Goal: Information Seeking & Learning: Compare options

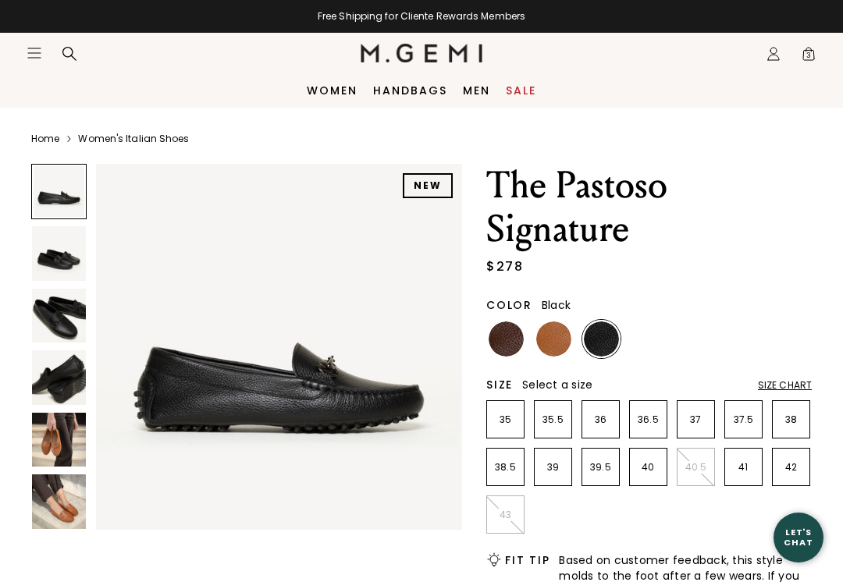
click at [557, 340] on img at bounding box center [553, 339] width 35 height 35
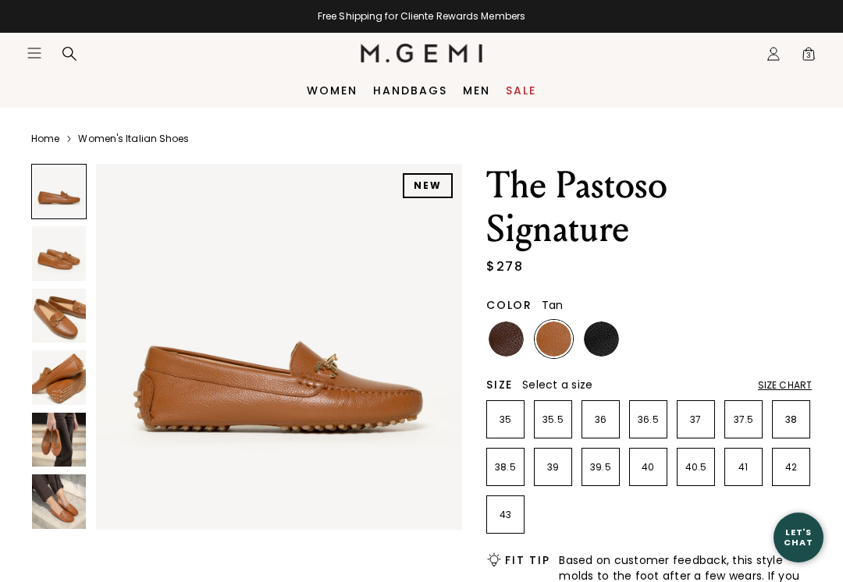
click at [55, 329] on img at bounding box center [59, 316] width 54 height 54
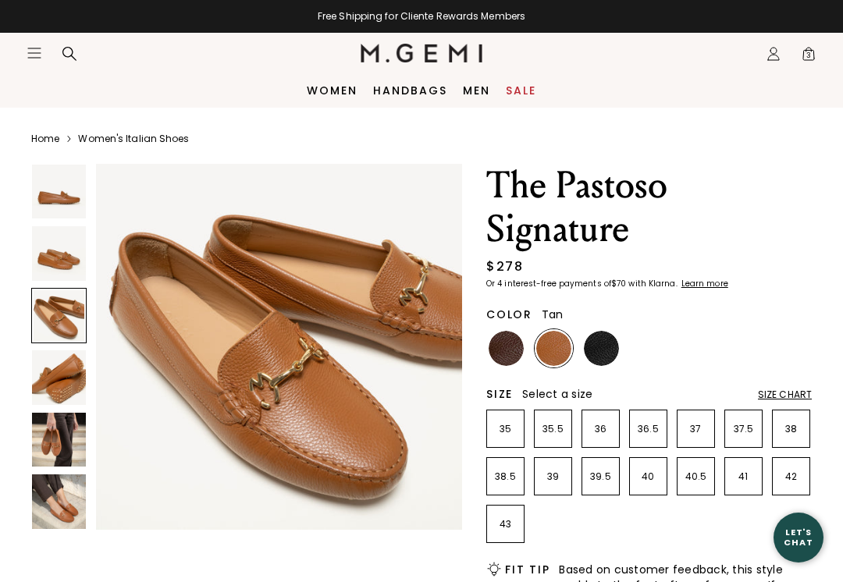
scroll to position [791, 0]
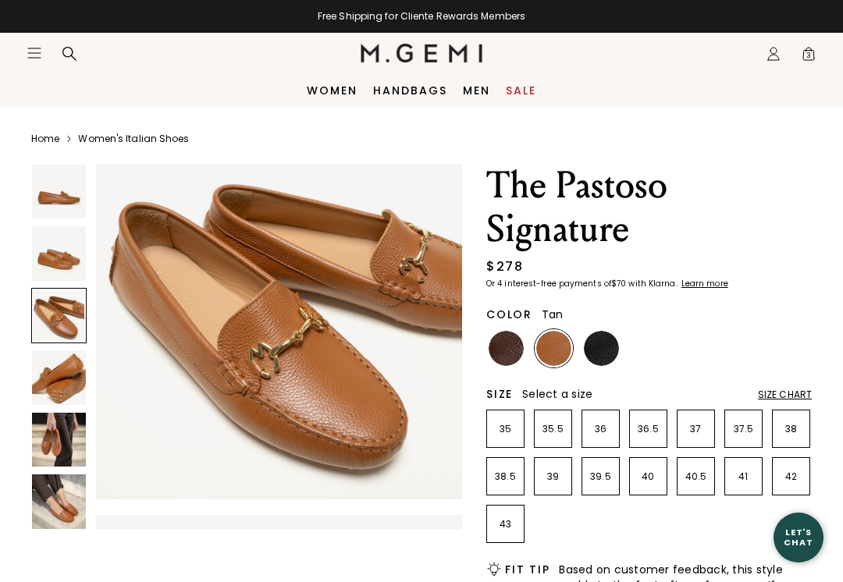
click at [52, 508] on img at bounding box center [59, 501] width 54 height 54
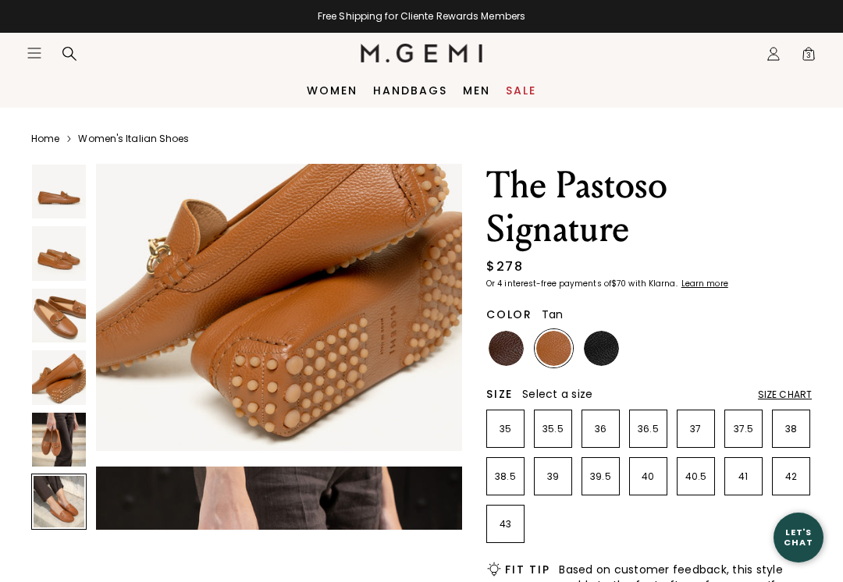
scroll to position [1906, 0]
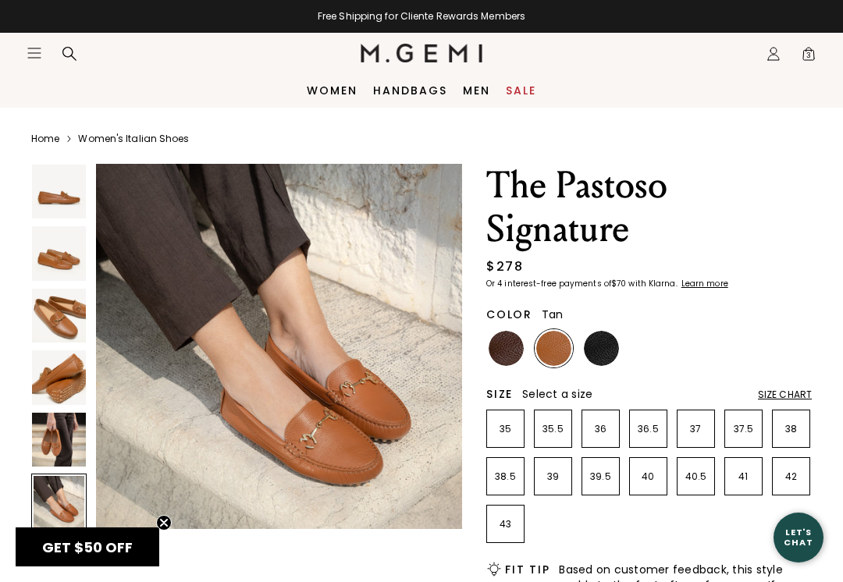
click at [506, 357] on img at bounding box center [506, 348] width 35 height 35
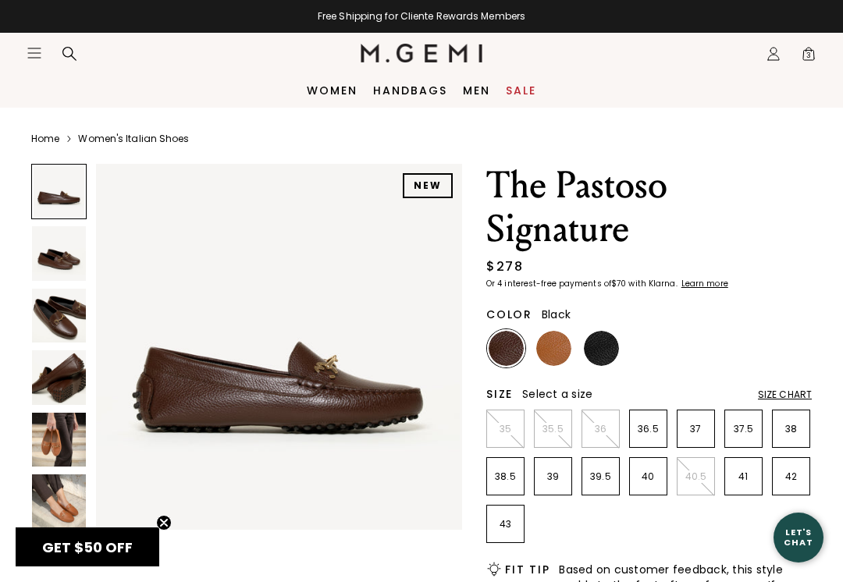
click at [607, 346] on img at bounding box center [601, 348] width 35 height 35
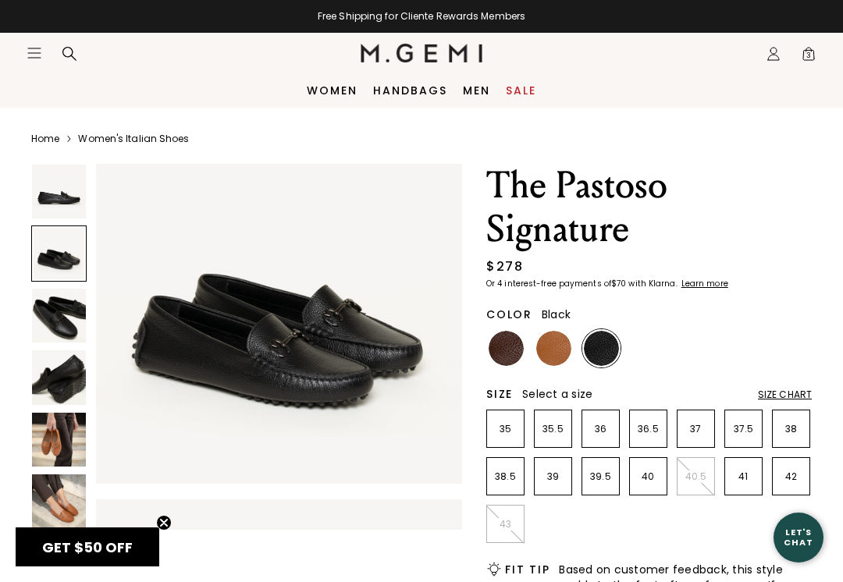
scroll to position [431, 0]
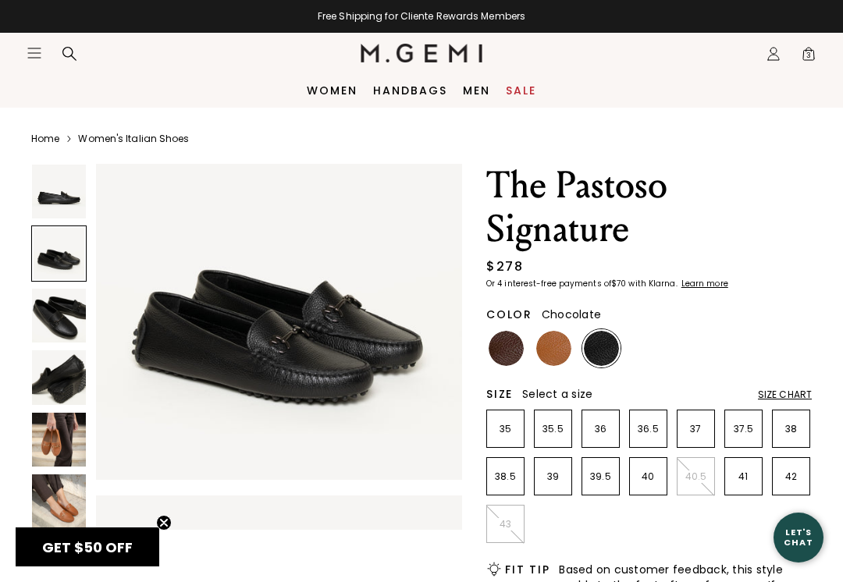
click at [507, 352] on img at bounding box center [506, 348] width 35 height 35
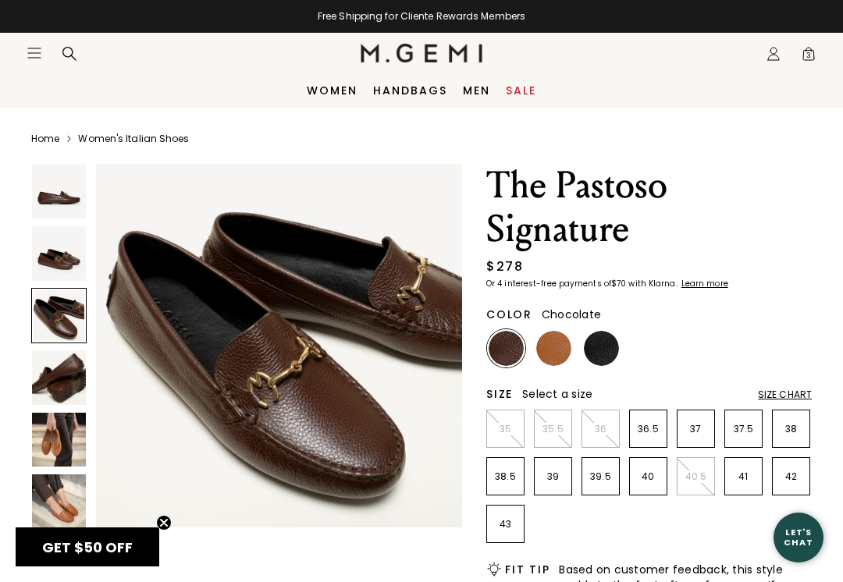
scroll to position [766, 0]
click at [76, 506] on img at bounding box center [59, 501] width 54 height 54
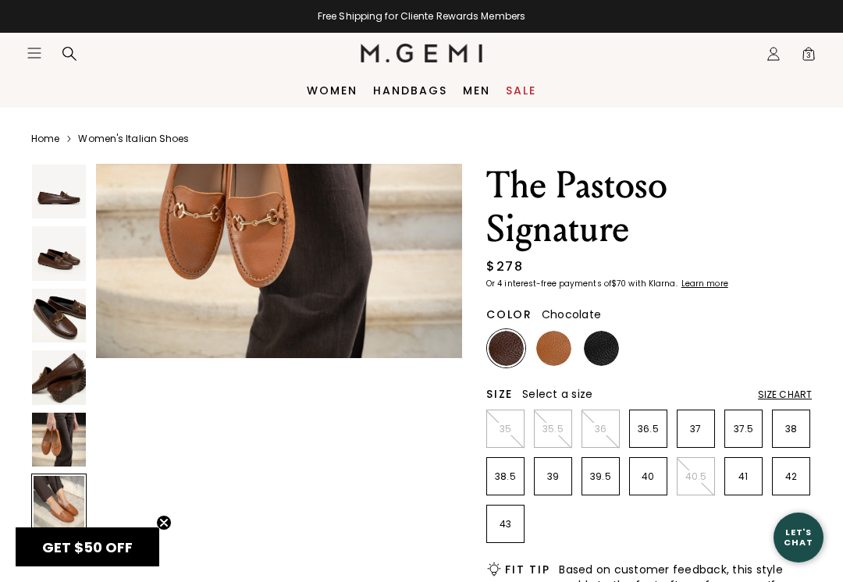
scroll to position [1906, 0]
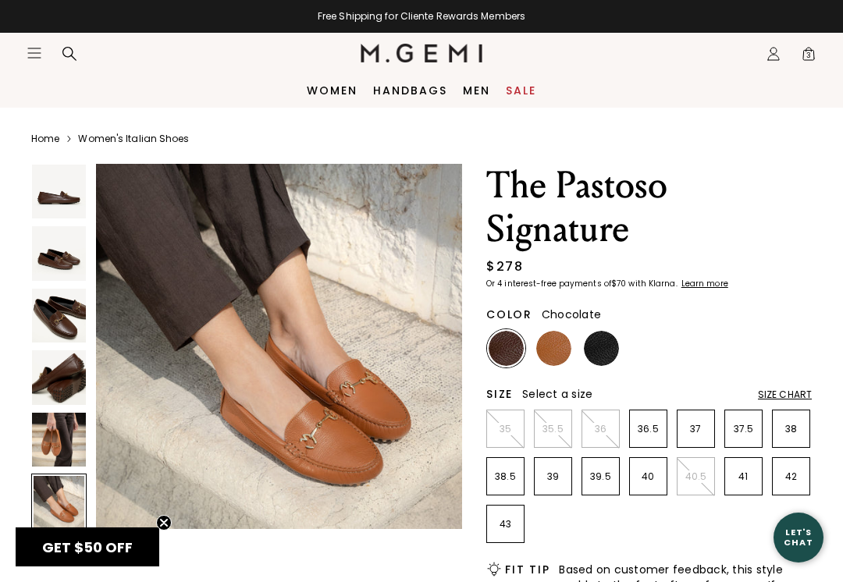
click at [68, 321] on img at bounding box center [59, 316] width 54 height 54
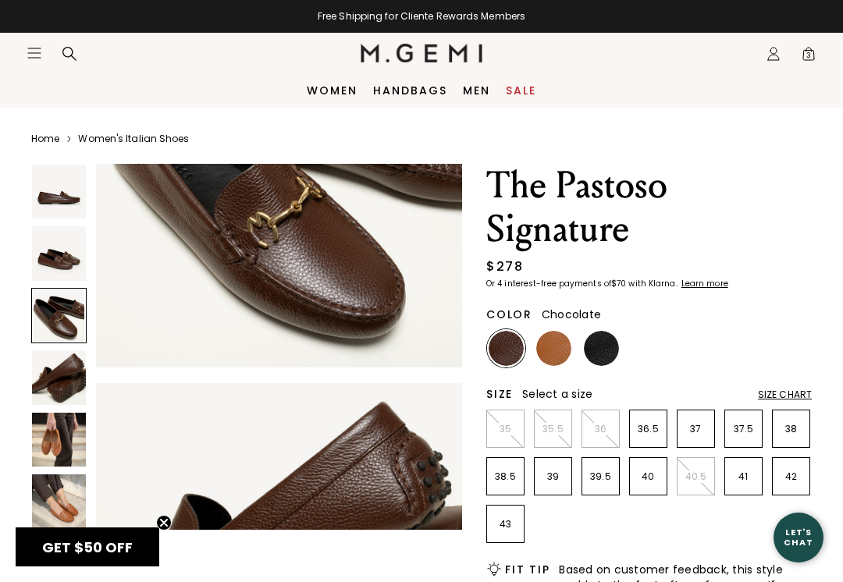
scroll to position [762, 0]
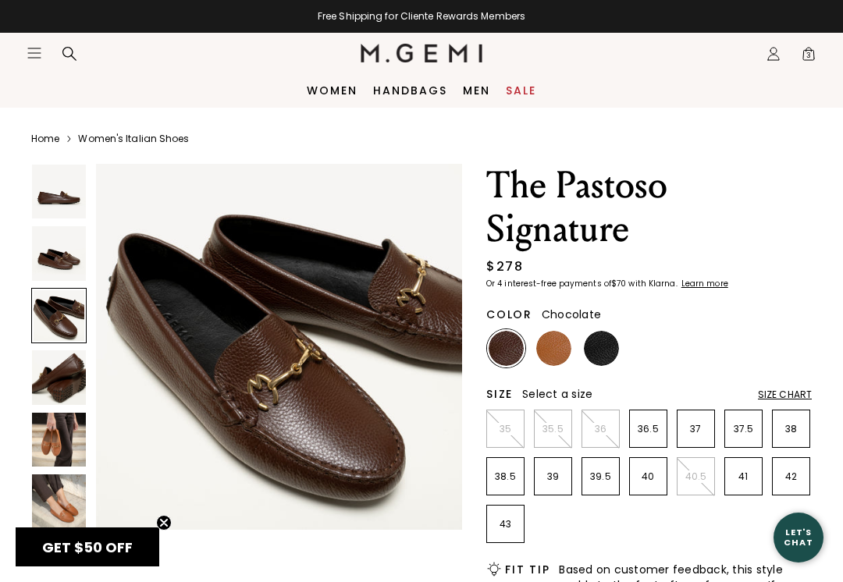
click at [54, 449] on img at bounding box center [59, 440] width 54 height 54
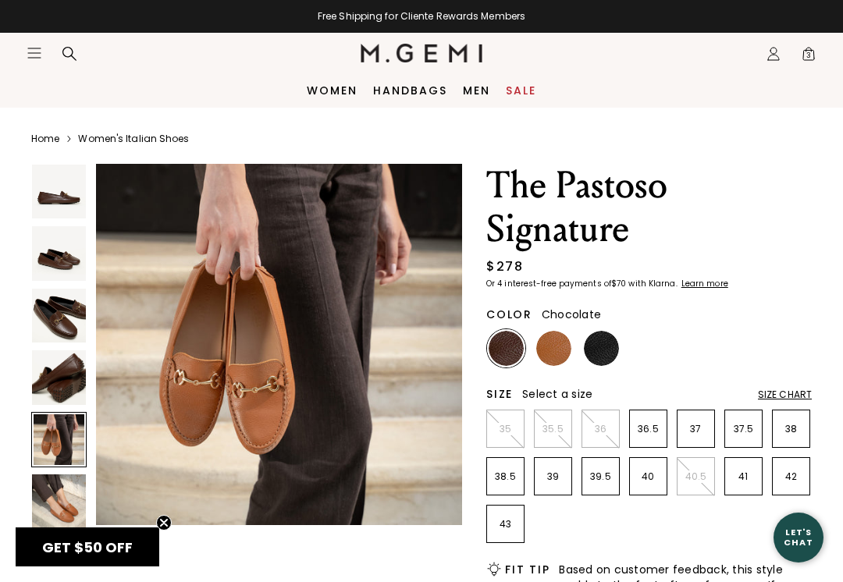
scroll to position [1529, 0]
click at [279, 397] on img at bounding box center [279, 342] width 366 height 366
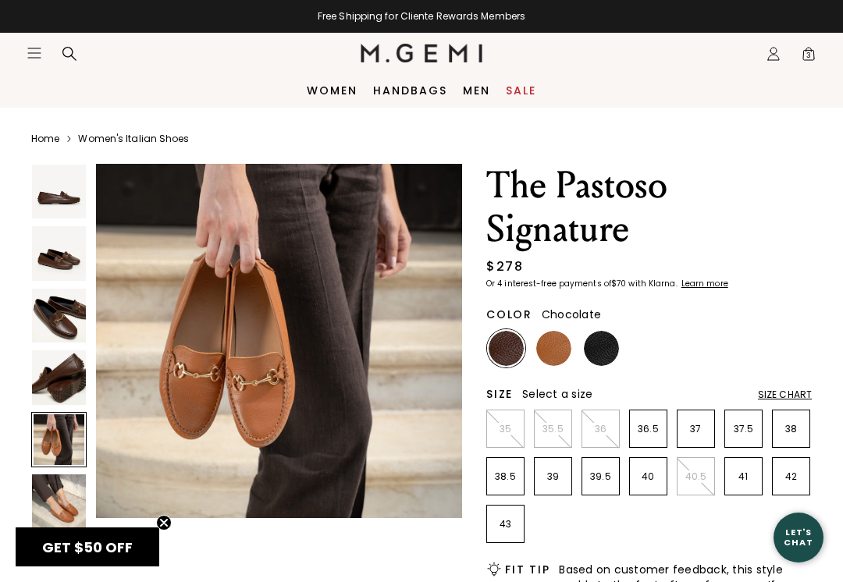
scroll to position [1543, 0]
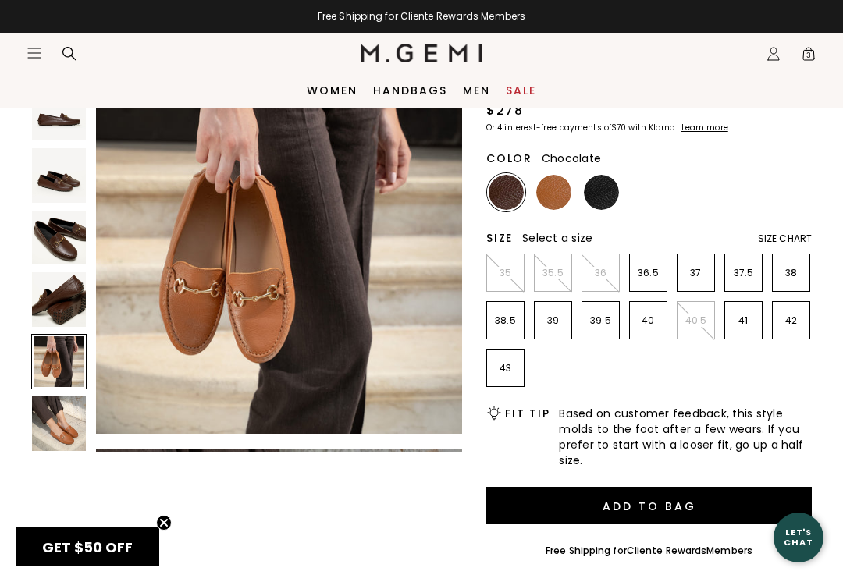
scroll to position [157, 0]
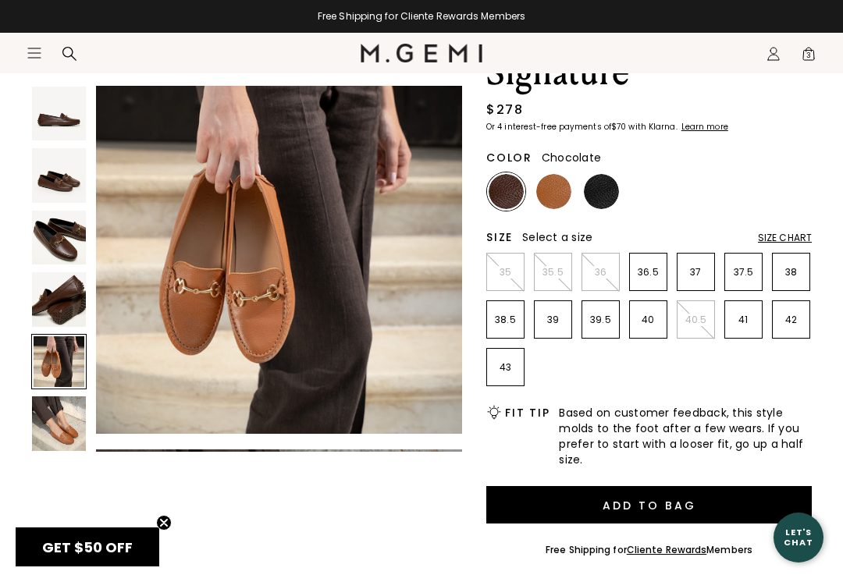
click at [510, 176] on img at bounding box center [506, 191] width 35 height 35
click at [554, 191] on img at bounding box center [553, 191] width 35 height 35
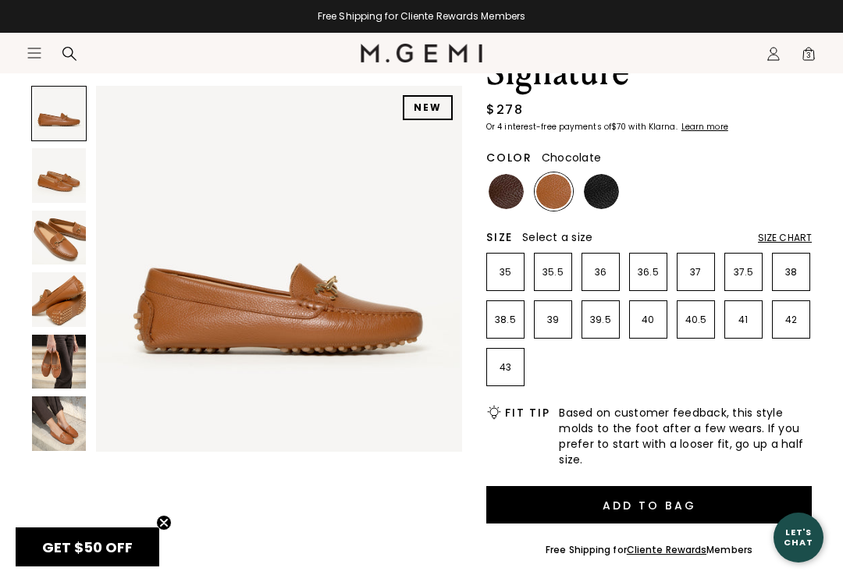
click at [499, 190] on img at bounding box center [506, 191] width 35 height 35
